Goal: Task Accomplishment & Management: Complete application form

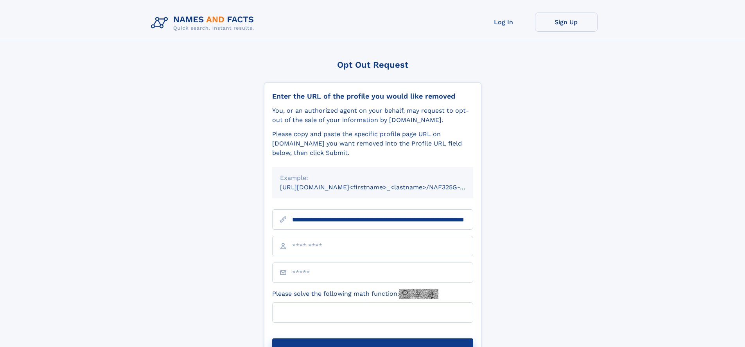
scroll to position [0, 80]
type input "**********"
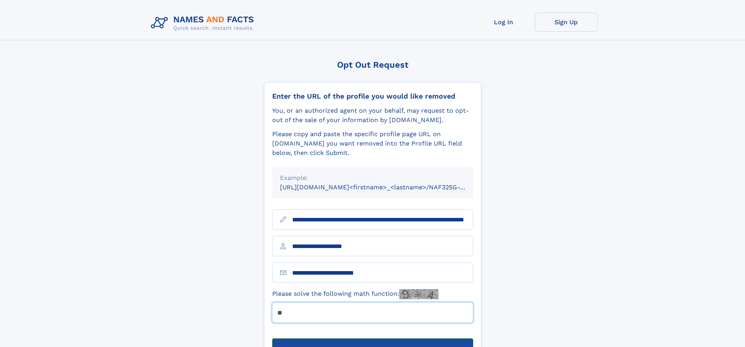
type input "**"
click at [372, 338] on button "Submit Opt Out Request" at bounding box center [372, 350] width 201 height 25
